Goal: Information Seeking & Learning: Learn about a topic

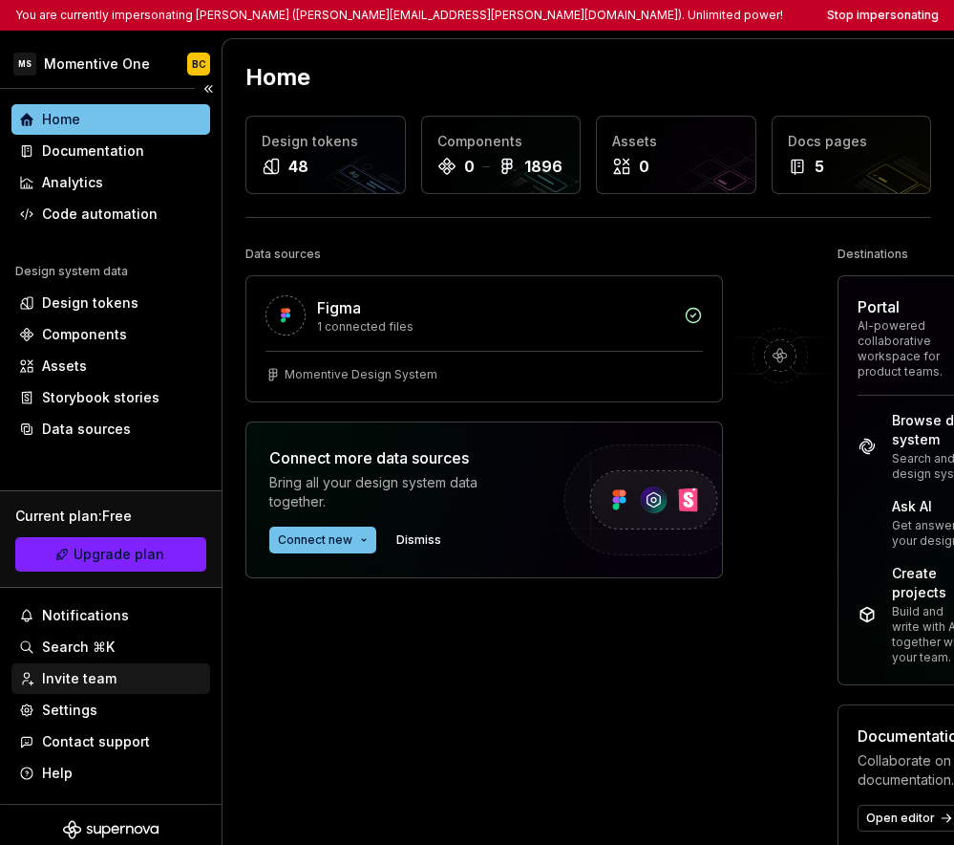
click at [107, 673] on div "Invite team" at bounding box center [79, 678] width 75 height 19
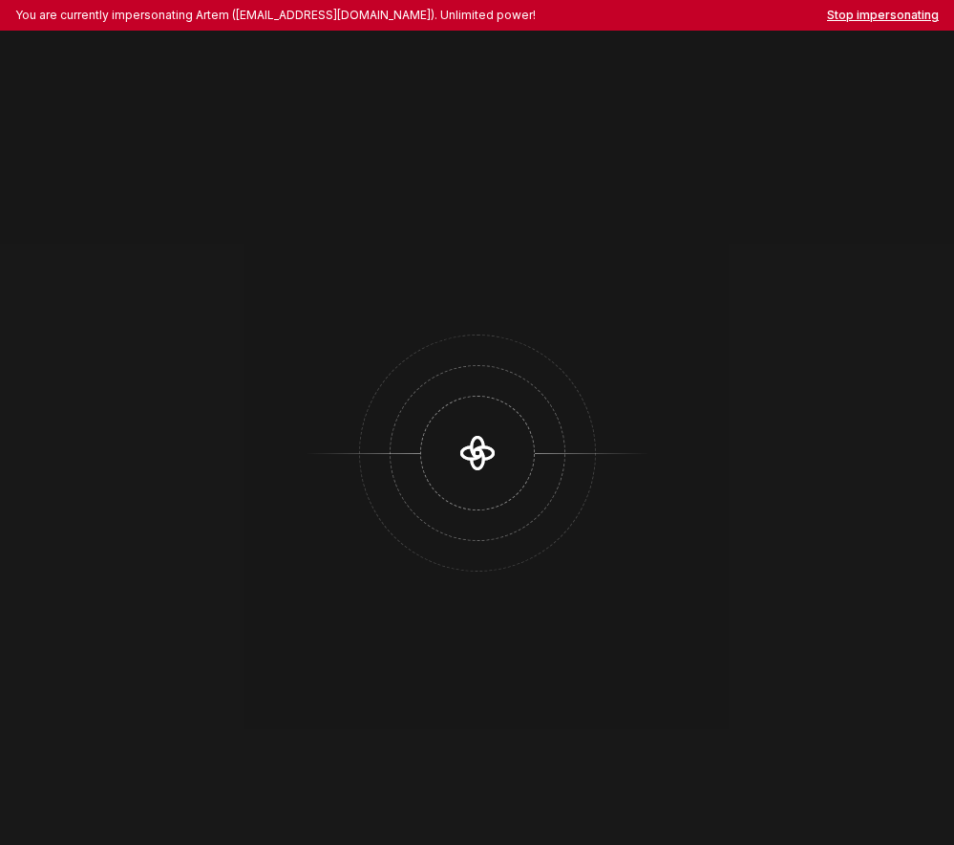
click at [919, 22] on button "Stop impersonating" at bounding box center [883, 15] width 112 height 15
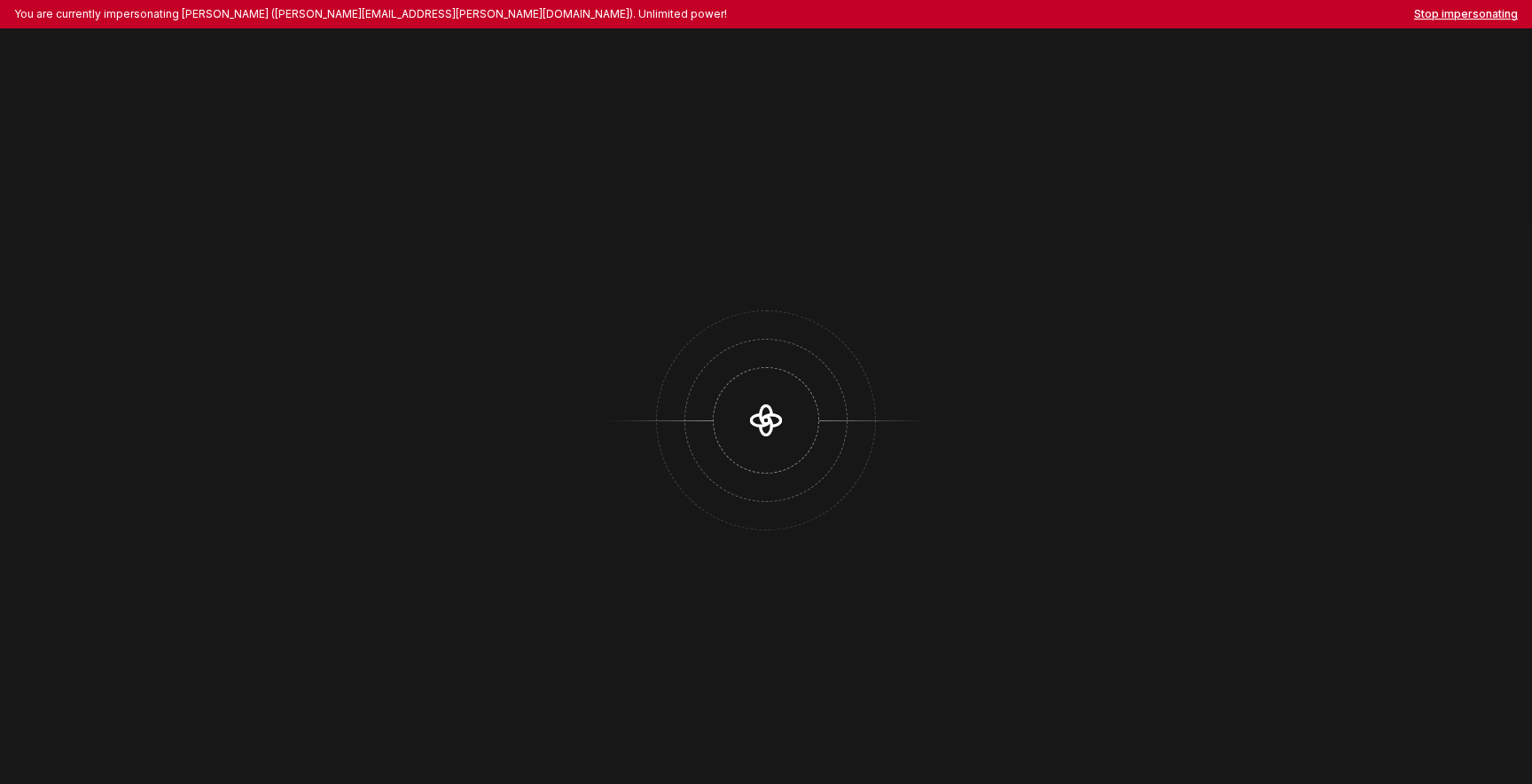
click at [1459, 9] on button "Stop impersonating" at bounding box center [1466, 14] width 104 height 14
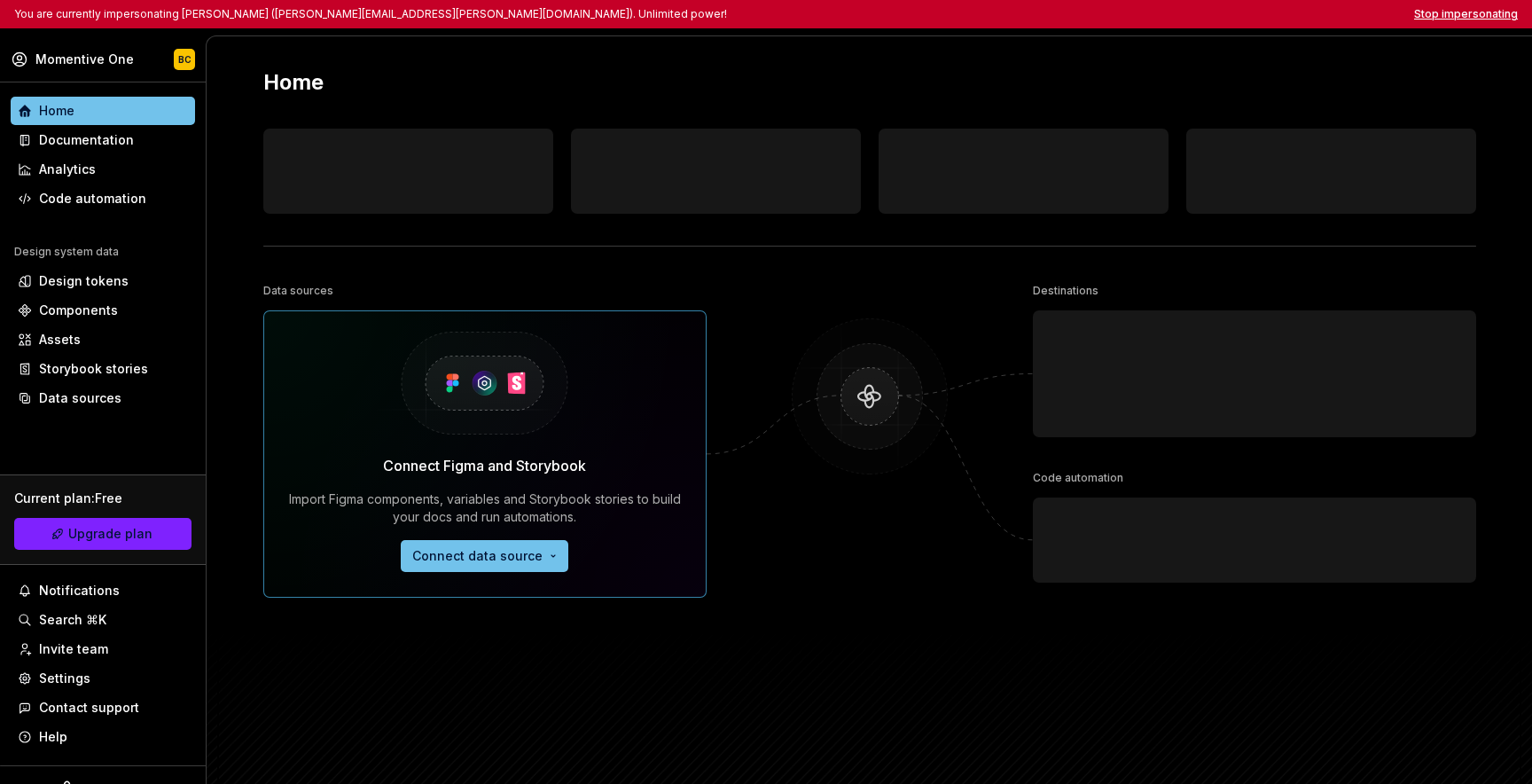
scroll to position [29, 0]
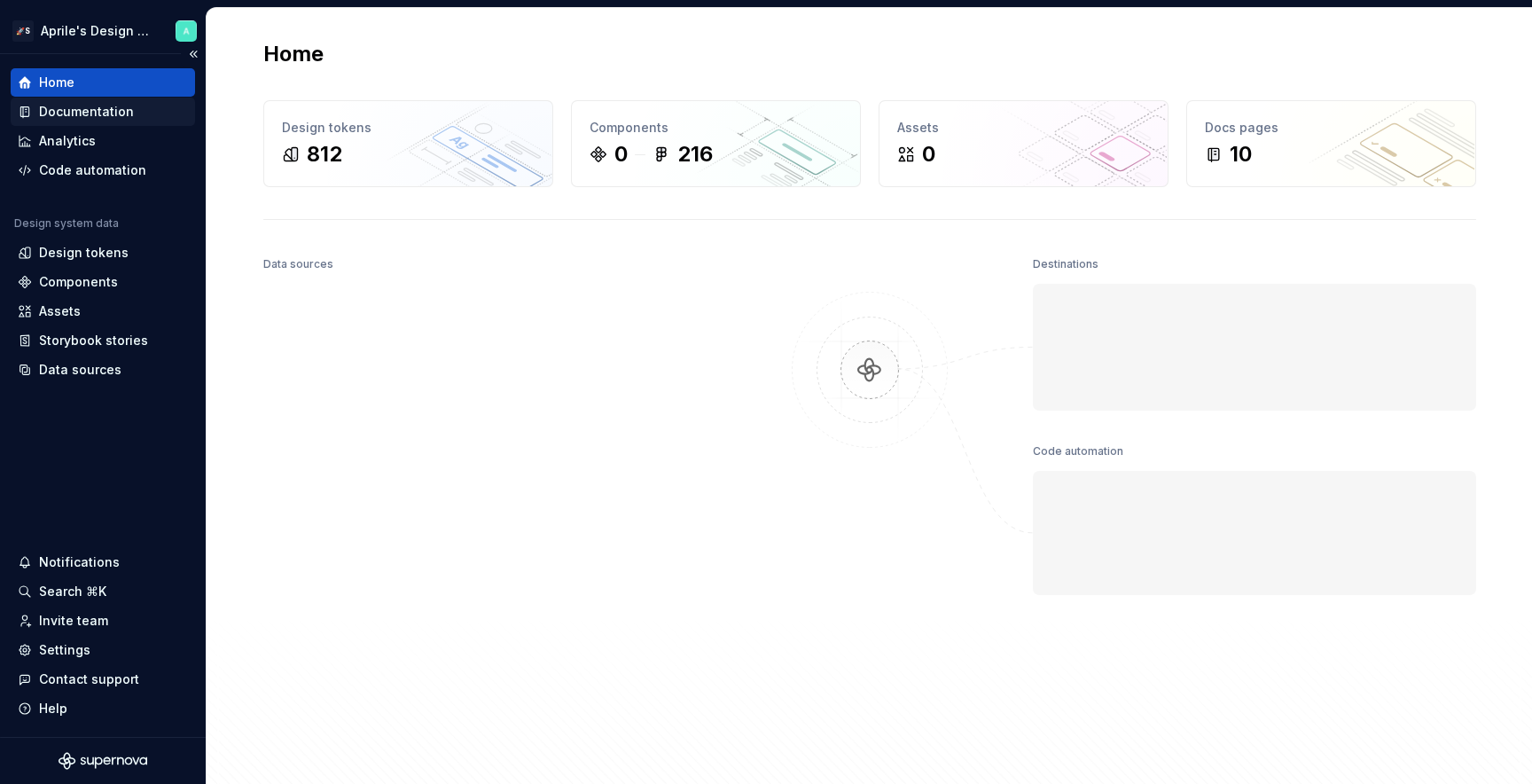
click at [120, 111] on div "Documentation" at bounding box center [86, 111] width 95 height 18
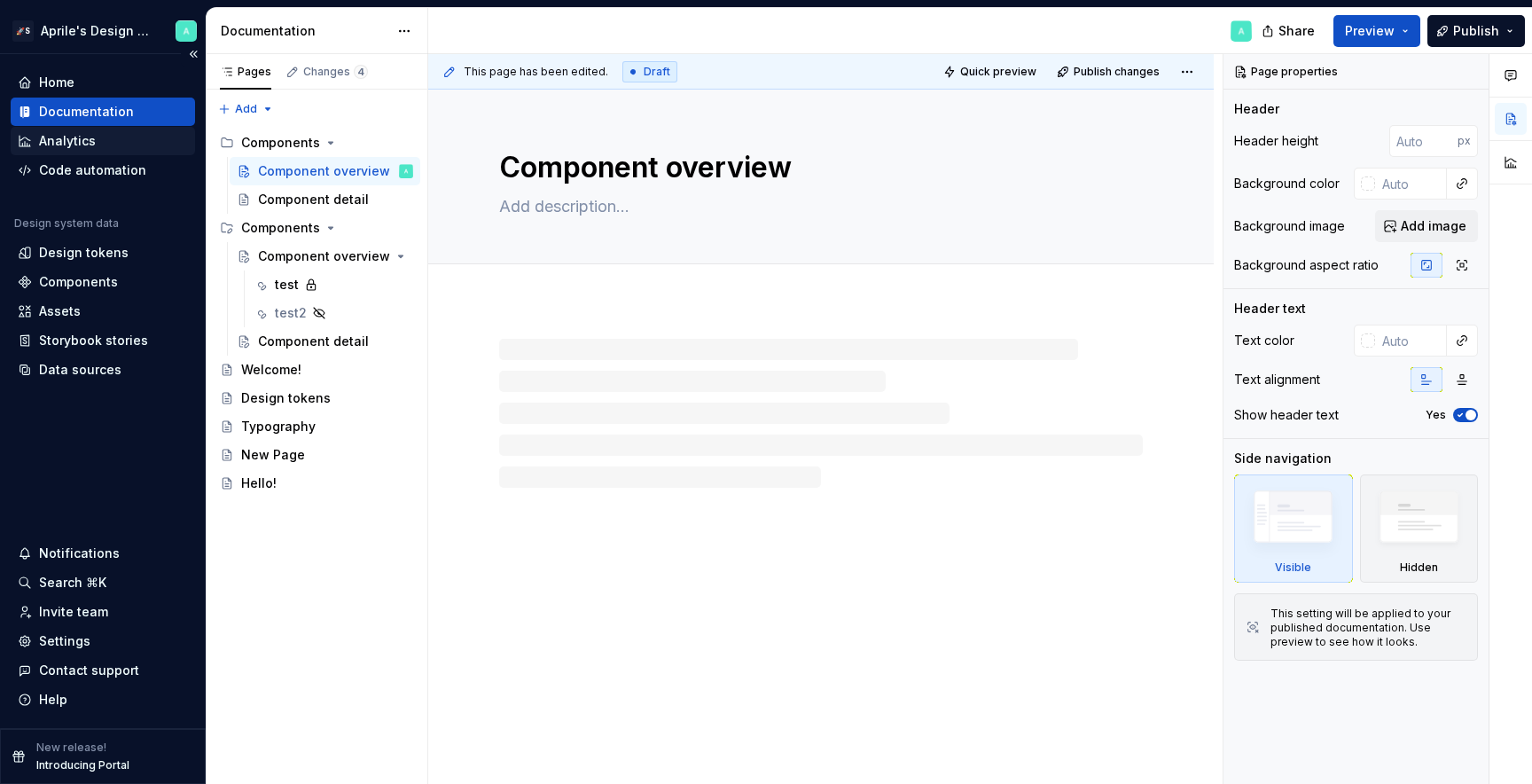
click at [127, 137] on div "Analytics" at bounding box center [102, 140] width 170 height 18
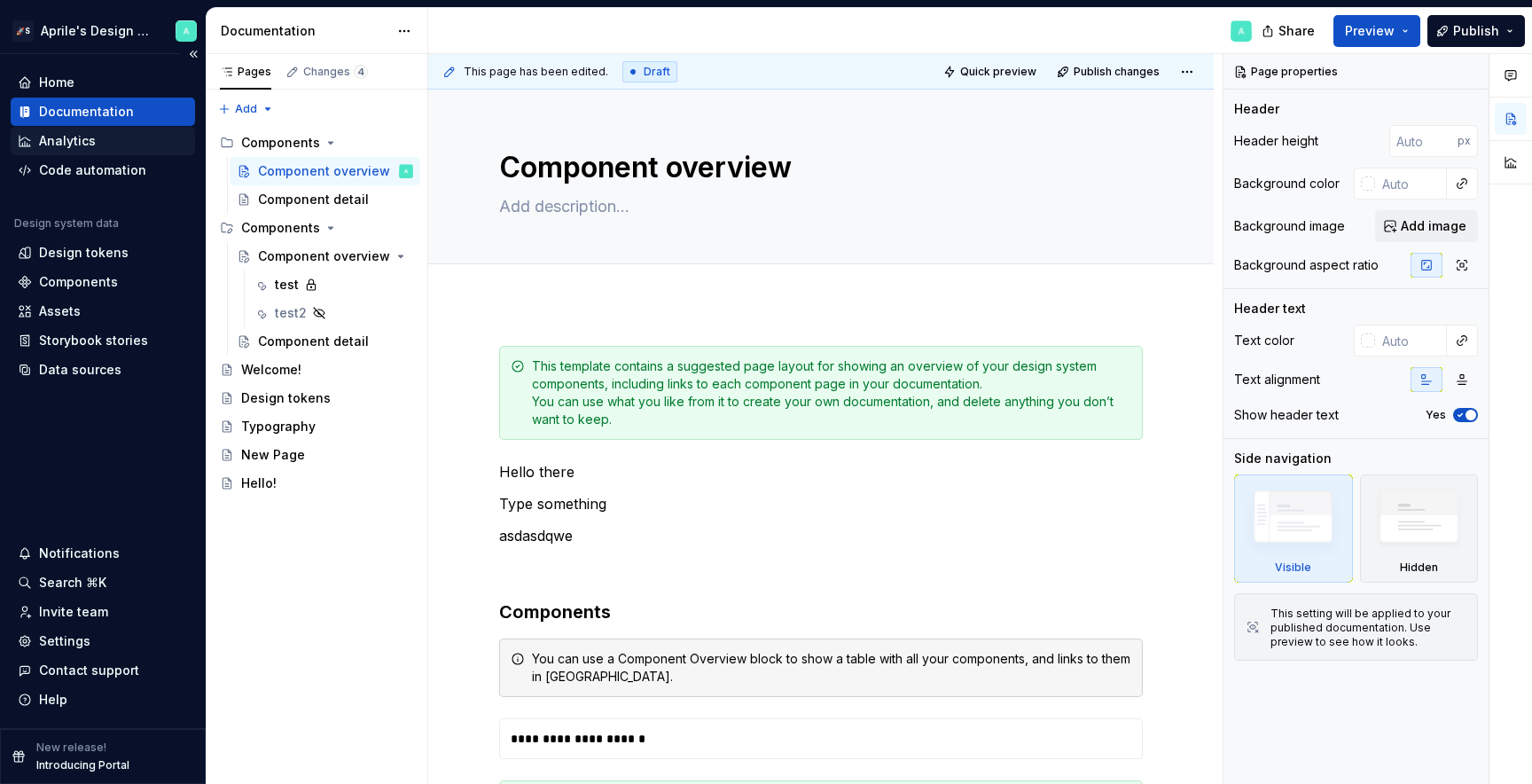
type textarea "*"
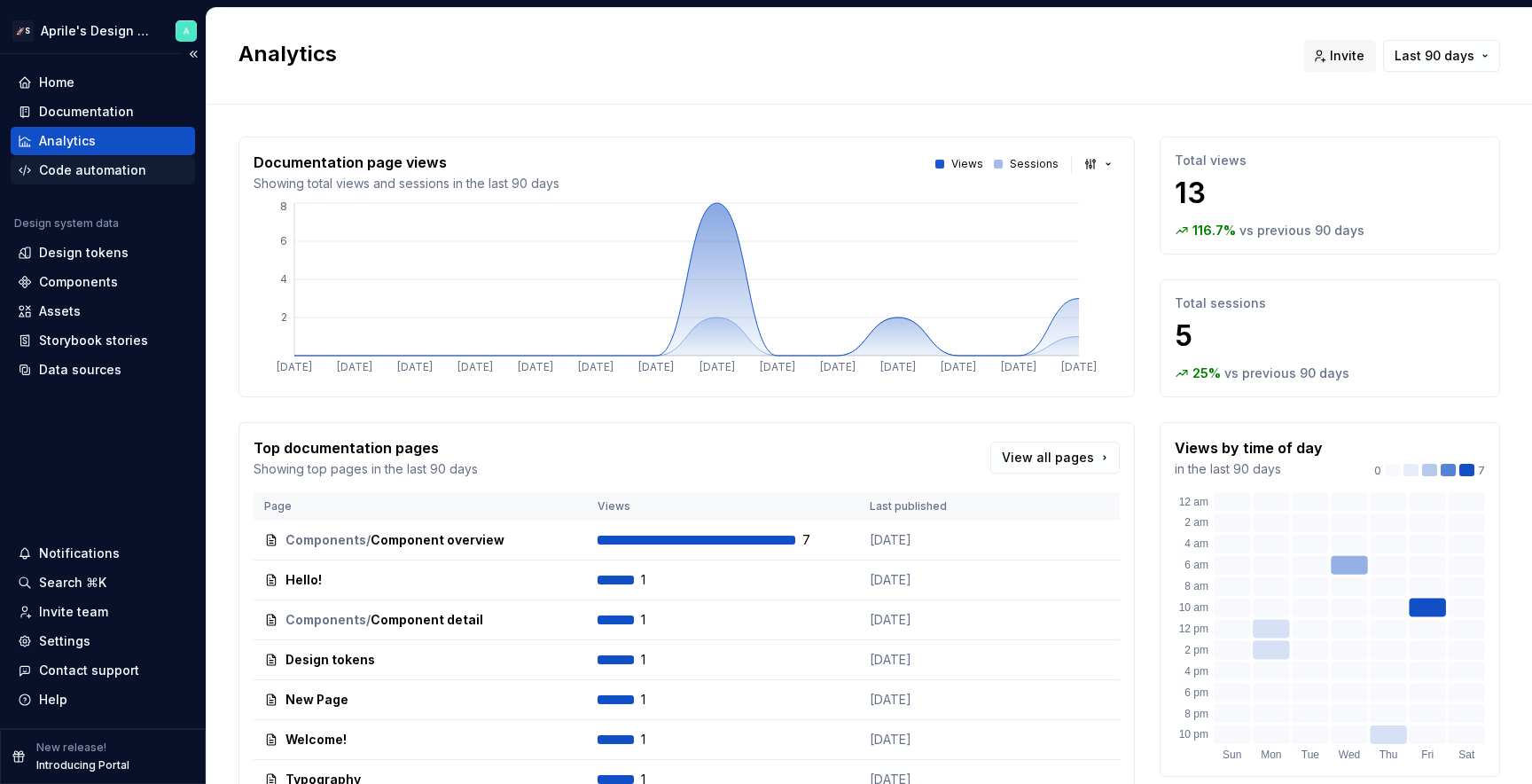
click at [127, 173] on div "Code automation" at bounding box center [93, 170] width 108 height 18
